Goal: Information Seeking & Learning: Learn about a topic

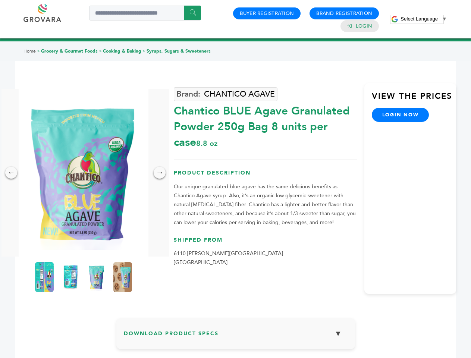
click at [424, 19] on span "Select Language" at bounding box center [419, 19] width 37 height 6
click at [84, 173] on img at bounding box center [84, 173] width 130 height 168
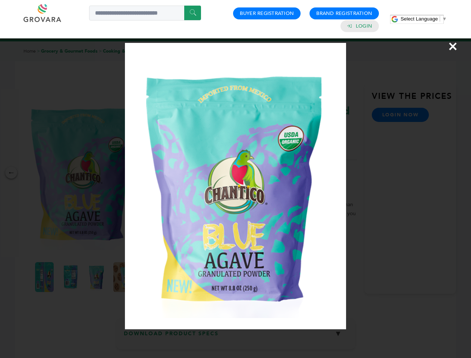
click at [11, 173] on div "×" at bounding box center [235, 179] width 471 height 358
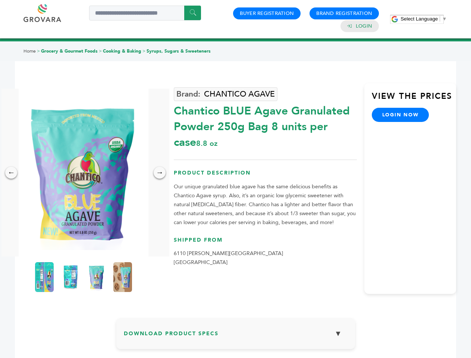
click at [160, 173] on div "→" at bounding box center [160, 173] width 12 height 12
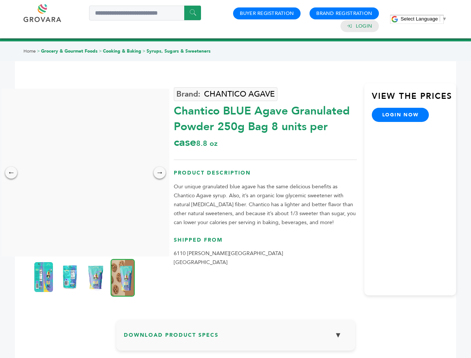
click at [44, 277] on img at bounding box center [43, 277] width 19 height 30
click at [0, 0] on div "×" at bounding box center [0, 0] width 0 height 0
click at [97, 277] on img at bounding box center [96, 277] width 19 height 30
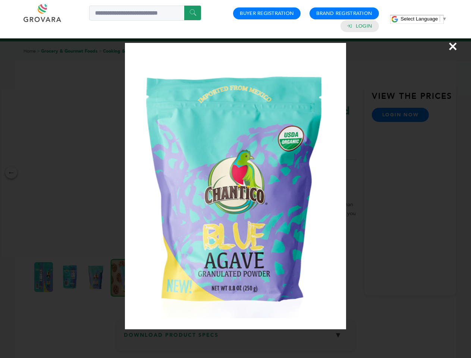
click at [123, 277] on div "×" at bounding box center [235, 179] width 471 height 358
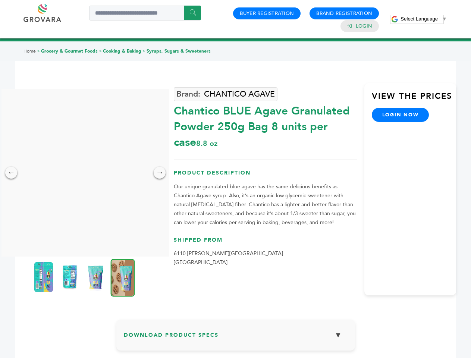
click at [236, 337] on h3 "Download Product Specs ▼" at bounding box center [236, 338] width 224 height 22
